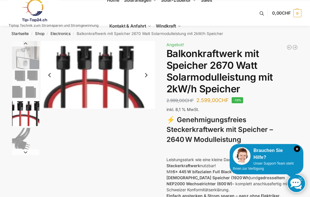
click at [145, 71] on button "Next slide" at bounding box center [146, 75] width 12 height 12
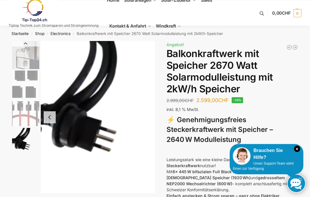
click at [47, 112] on button "Previous slide" at bounding box center [50, 117] width 12 height 12
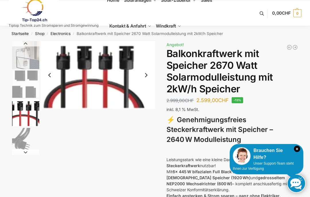
click at [144, 73] on button "Next slide" at bounding box center [146, 75] width 12 height 12
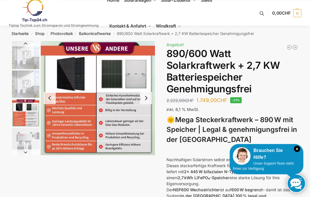
click at [25, 77] on img "2 / 12" at bounding box center [25, 84] width 27 height 27
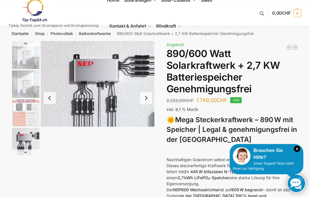
click at [27, 137] on img "4 / 12" at bounding box center [25, 141] width 27 height 27
click at [300, 149] on icon "×" at bounding box center [297, 149] width 6 height 6
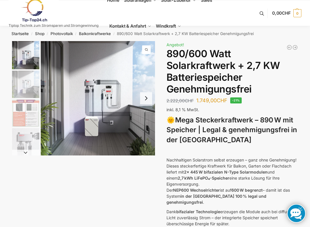
click at [33, 154] on button "Next slide" at bounding box center [25, 152] width 27 height 6
